Goal: Task Accomplishment & Management: Use online tool/utility

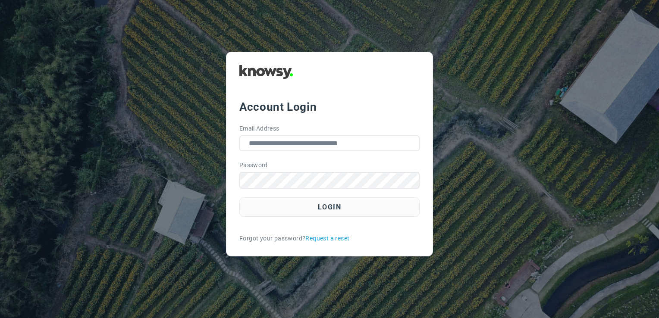
click at [358, 201] on button "Login" at bounding box center [329, 207] width 180 height 19
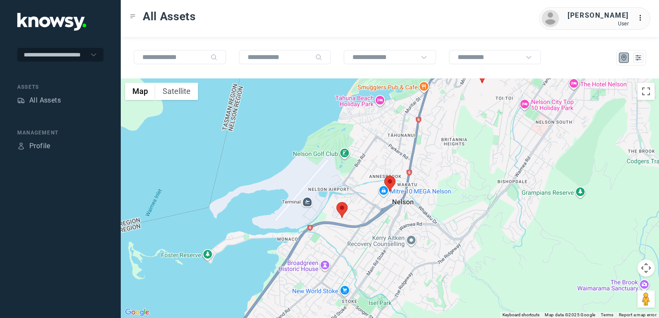
click at [346, 207] on img at bounding box center [341, 210] width 11 height 16
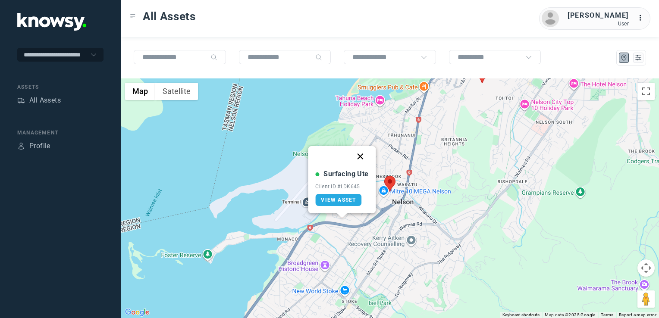
click at [362, 157] on button "Close" at bounding box center [360, 156] width 21 height 21
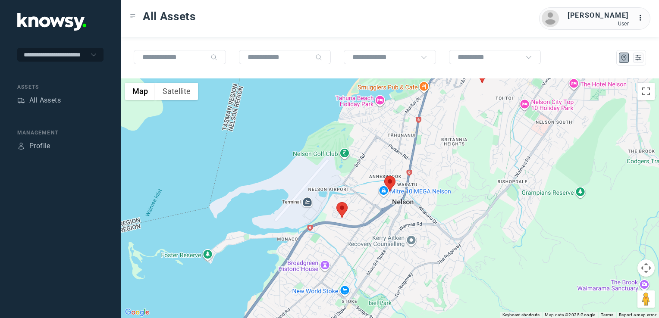
click at [390, 179] on img at bounding box center [389, 184] width 11 height 16
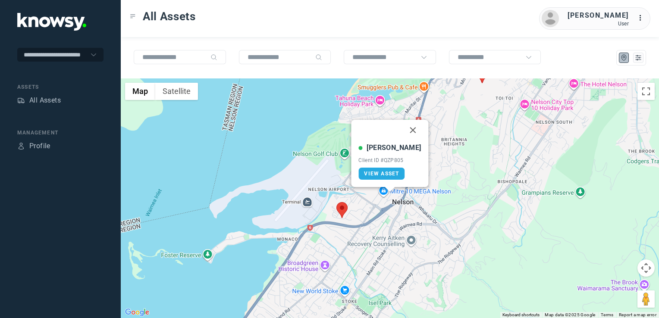
click at [404, 128] on button "Close" at bounding box center [413, 130] width 21 height 21
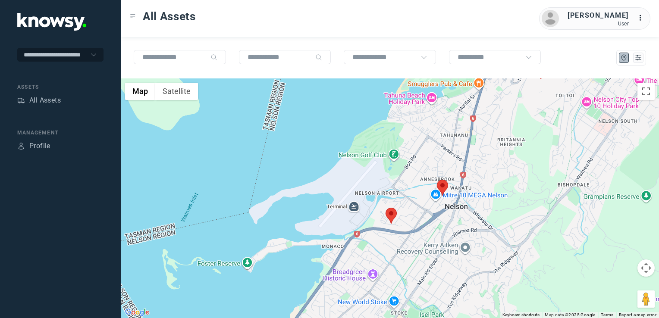
drag, startPoint x: 535, startPoint y: 173, endPoint x: 500, endPoint y: 244, distance: 79.9
click at [500, 244] on div "To navigate, press the arrow keys." at bounding box center [390, 199] width 538 height 240
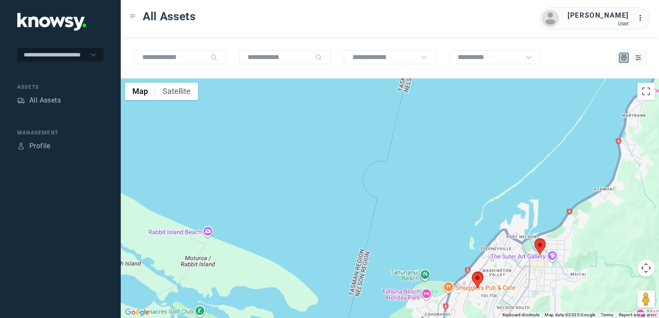
drag, startPoint x: 476, startPoint y: 270, endPoint x: 528, endPoint y: 200, distance: 87.1
click at [506, 217] on div at bounding box center [390, 199] width 538 height 240
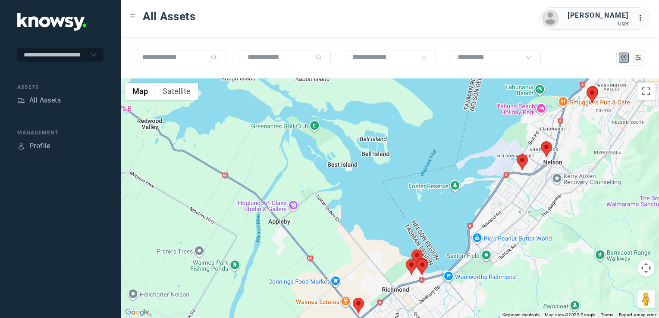
click at [527, 179] on div at bounding box center [390, 199] width 538 height 240
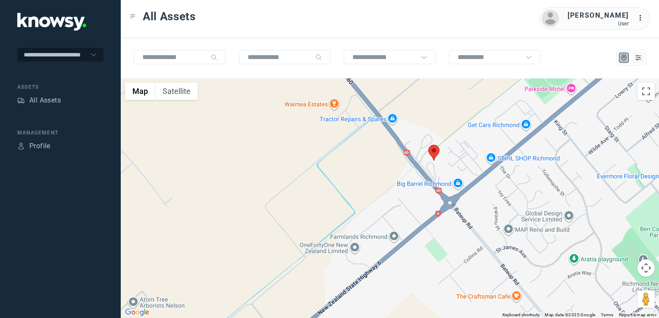
click at [431, 152] on img at bounding box center [433, 153] width 11 height 16
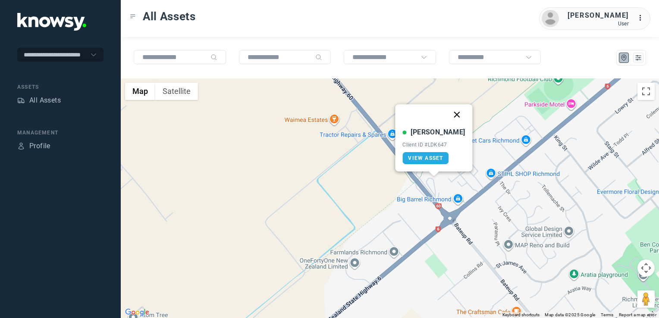
click at [450, 116] on button "Close" at bounding box center [457, 114] width 21 height 21
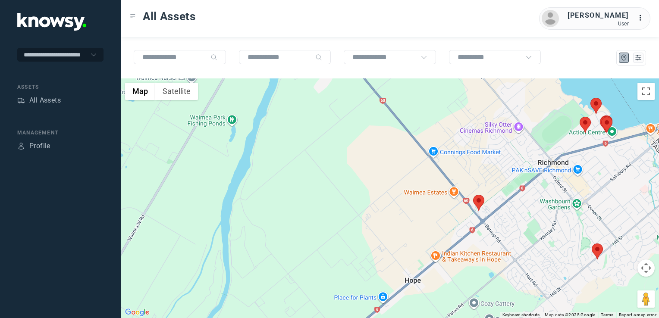
drag, startPoint x: 531, startPoint y: 252, endPoint x: 531, endPoint y: 236, distance: 16.8
click at [531, 237] on div "To navigate, press the arrow keys." at bounding box center [390, 199] width 538 height 240
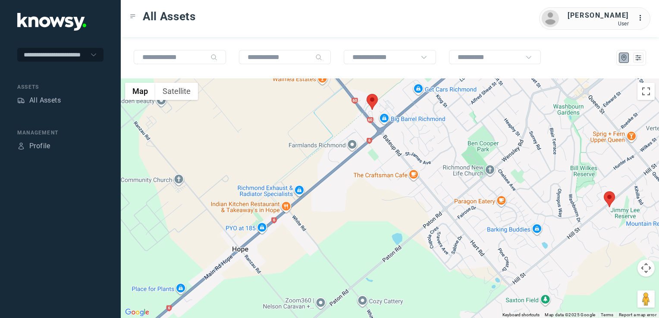
click at [611, 200] on img at bounding box center [609, 200] width 11 height 16
click at [602, 208] on div "To navigate, press the arrow keys." at bounding box center [390, 199] width 538 height 240
click at [609, 203] on img at bounding box center [609, 200] width 11 height 16
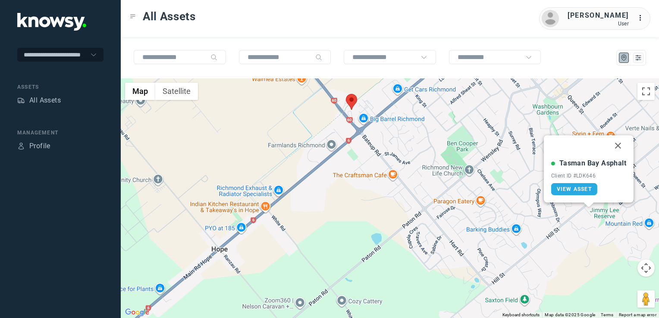
click at [620, 148] on button "Close" at bounding box center [618, 145] width 21 height 21
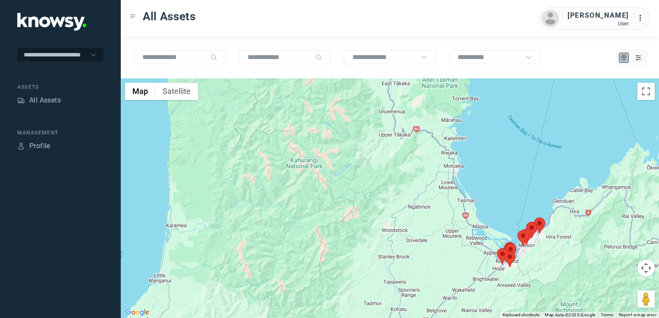
drag, startPoint x: 537, startPoint y: 231, endPoint x: 443, endPoint y: 246, distance: 94.4
click at [473, 246] on div at bounding box center [390, 199] width 538 height 240
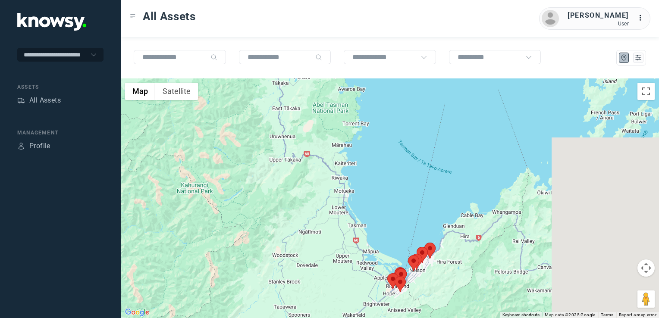
drag, startPoint x: 497, startPoint y: 228, endPoint x: 472, endPoint y: 232, distance: 25.3
click at [473, 233] on div at bounding box center [390, 199] width 538 height 240
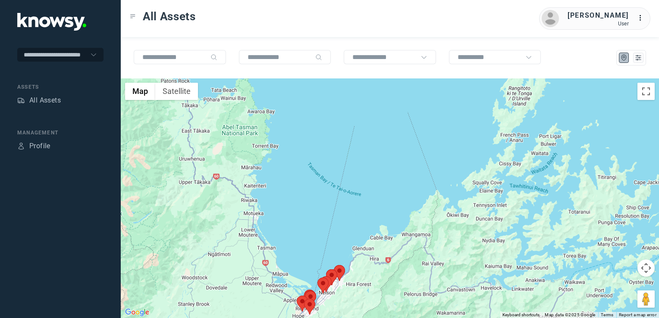
drag, startPoint x: 506, startPoint y: 218, endPoint x: 450, endPoint y: 227, distance: 56.4
click at [472, 228] on div at bounding box center [390, 199] width 538 height 240
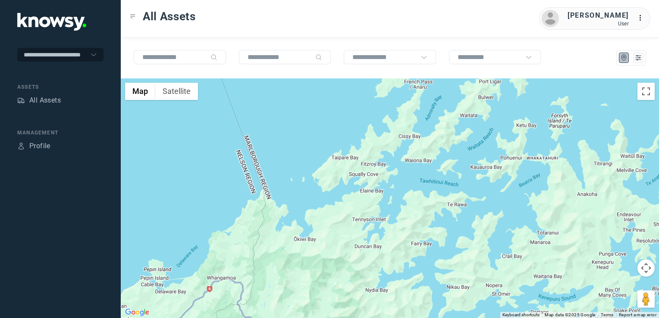
click at [415, 184] on div at bounding box center [390, 199] width 538 height 240
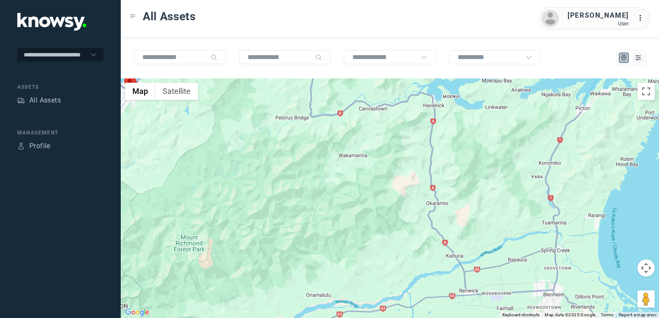
drag, startPoint x: 383, startPoint y: 194, endPoint x: 487, endPoint y: 201, distance: 104.2
click at [478, 201] on div at bounding box center [390, 199] width 538 height 240
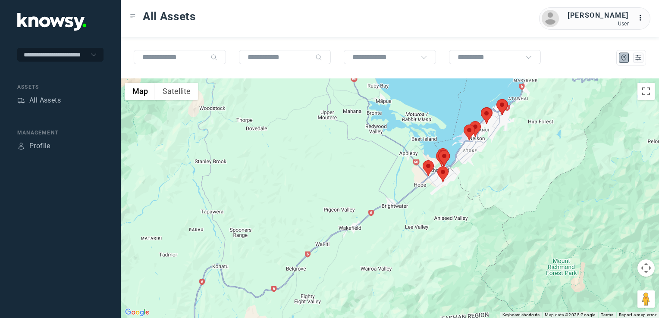
drag, startPoint x: 499, startPoint y: 173, endPoint x: 479, endPoint y: 214, distance: 45.5
click at [479, 215] on div at bounding box center [390, 199] width 538 height 240
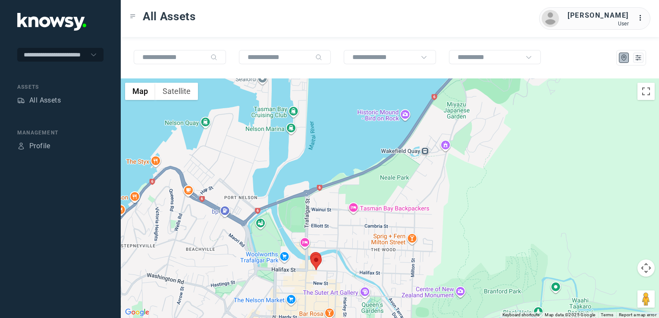
drag, startPoint x: 303, startPoint y: 264, endPoint x: 506, endPoint y: 211, distance: 209.4
click at [504, 211] on div at bounding box center [390, 199] width 538 height 240
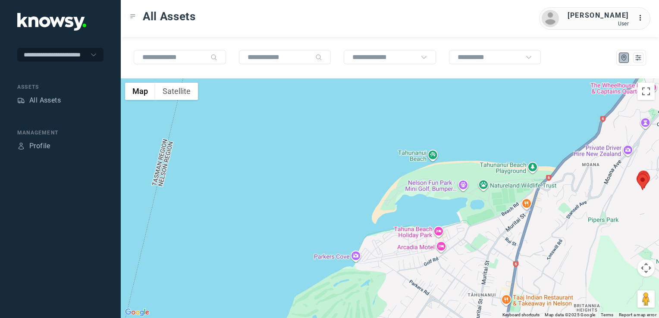
drag, startPoint x: 509, startPoint y: 249, endPoint x: 532, endPoint y: 182, distance: 71.4
click at [530, 184] on div at bounding box center [390, 199] width 538 height 240
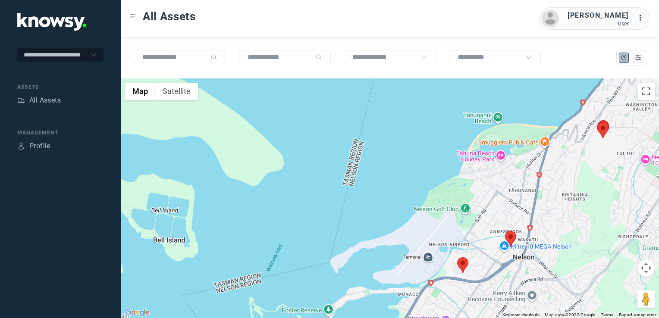
drag, startPoint x: 532, startPoint y: 220, endPoint x: 542, endPoint y: 194, distance: 27.6
click at [543, 192] on div at bounding box center [390, 199] width 538 height 240
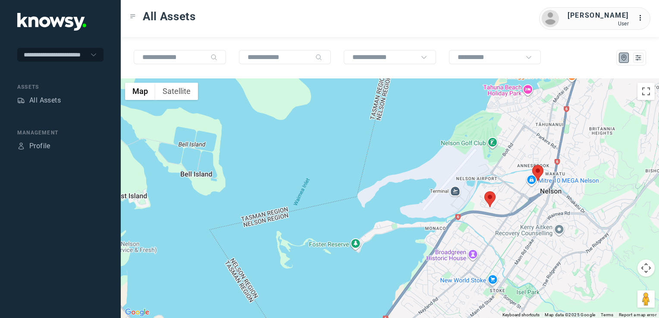
drag, startPoint x: 533, startPoint y: 199, endPoint x: 547, endPoint y: 188, distance: 17.5
click at [552, 185] on div at bounding box center [390, 199] width 538 height 240
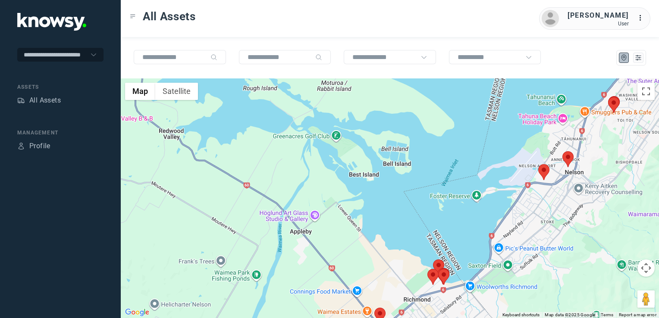
click at [554, 194] on div at bounding box center [390, 199] width 538 height 240
